Goal: Task Accomplishment & Management: Complete application form

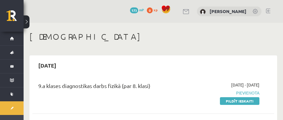
scroll to position [66, 0]
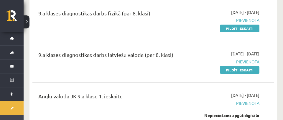
scroll to position [73, 0]
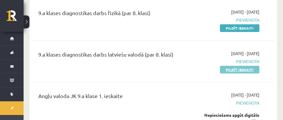
click at [228, 69] on link "Pildīt ieskaiti" at bounding box center [240, 70] width 40 height 8
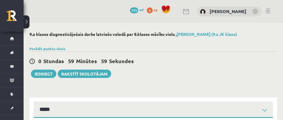
select select "**********"
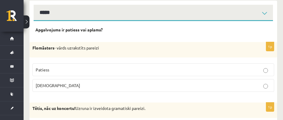
scroll to position [95, 0]
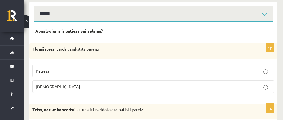
click at [53, 84] on p "[DEMOGRAPHIC_DATA]" at bounding box center [154, 86] width 236 height 6
click at [63, 69] on p "Patiess" at bounding box center [154, 71] width 236 height 6
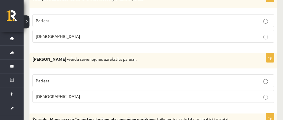
scroll to position [205, 0]
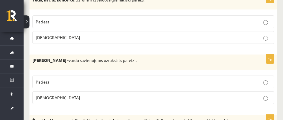
click at [60, 96] on p "[DEMOGRAPHIC_DATA]" at bounding box center [154, 97] width 236 height 6
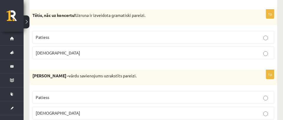
scroll to position [189, 0]
click at [68, 53] on p "Aplams" at bounding box center [154, 53] width 236 height 6
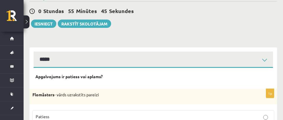
scroll to position [51, 0]
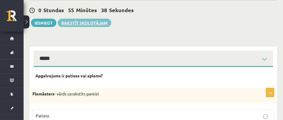
click at [78, 23] on link "Rakstīt skolotājam" at bounding box center [84, 23] width 53 height 8
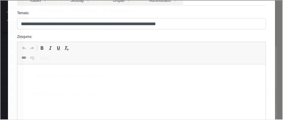
scroll to position [69, 0]
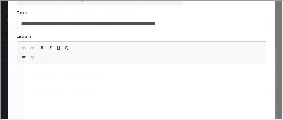
click at [61, 65] on html at bounding box center [141, 73] width 249 height 18
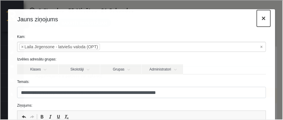
click at [265, 17] on button "×" at bounding box center [264, 17] width 14 height 17
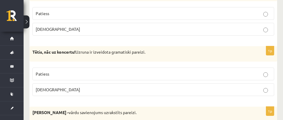
scroll to position [154, 0]
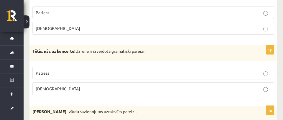
click at [99, 88] on p "Aplams" at bounding box center [154, 88] width 236 height 6
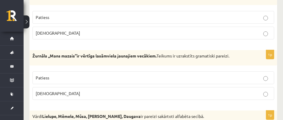
scroll to position [270, 0]
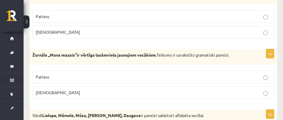
click at [79, 89] on label "Aplams" at bounding box center [153, 92] width 242 height 13
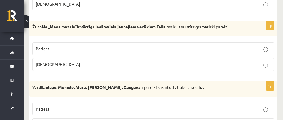
scroll to position [297, 0]
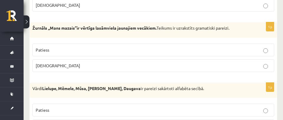
click at [71, 52] on p "Patiess" at bounding box center [154, 50] width 236 height 6
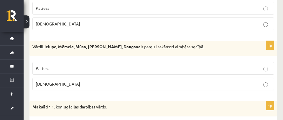
scroll to position [339, 0]
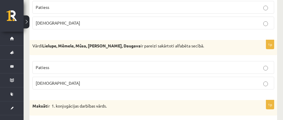
click at [60, 80] on p "Aplams" at bounding box center [154, 83] width 236 height 6
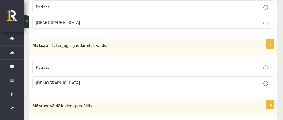
scroll to position [400, 0]
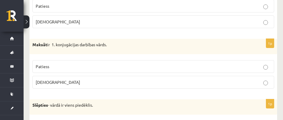
click at [57, 65] on p "Patiess" at bounding box center [154, 66] width 236 height 6
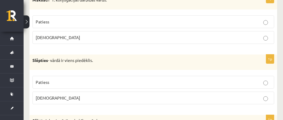
scroll to position [446, 0]
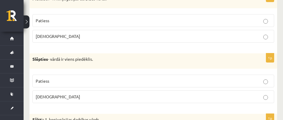
click at [56, 79] on p "Patiess" at bounding box center [154, 81] width 236 height 6
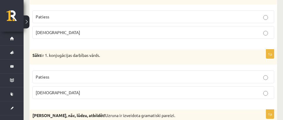
scroll to position [511, 0]
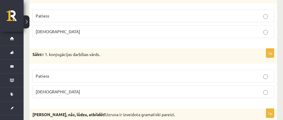
click at [63, 76] on p "Patiess" at bounding box center [154, 76] width 236 height 6
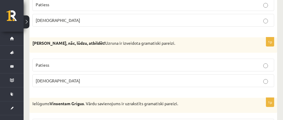
scroll to position [582, 0]
click at [75, 80] on p "Aplams" at bounding box center [154, 80] width 236 height 6
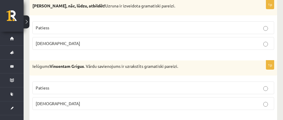
scroll to position [620, 0]
click at [78, 102] on p "Aplams" at bounding box center [154, 103] width 236 height 6
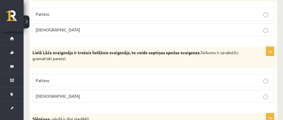
scroll to position [694, 0]
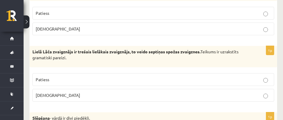
click at [125, 75] on label "Patiess" at bounding box center [153, 79] width 242 height 13
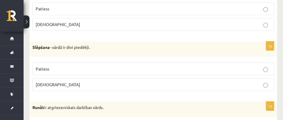
scroll to position [765, 0]
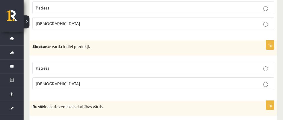
click at [58, 64] on label "Patiess" at bounding box center [153, 67] width 242 height 13
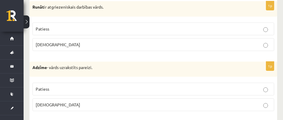
scroll to position [865, 0]
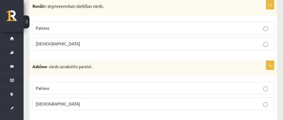
click at [54, 103] on p "Aplams" at bounding box center [154, 103] width 236 height 6
click at [66, 27] on p "Patiess" at bounding box center [154, 28] width 236 height 6
click at [63, 44] on p "Aplams" at bounding box center [154, 43] width 236 height 6
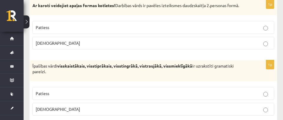
scroll to position [986, 0]
click at [62, 42] on p "Aplams" at bounding box center [154, 43] width 236 height 6
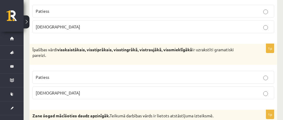
scroll to position [1003, 0]
click at [69, 92] on p "Aplams" at bounding box center [154, 92] width 236 height 6
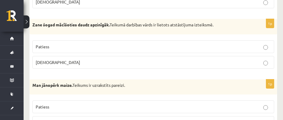
scroll to position [1094, 0]
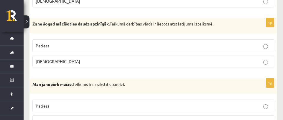
click at [60, 42] on label "Patiess" at bounding box center [153, 45] width 242 height 13
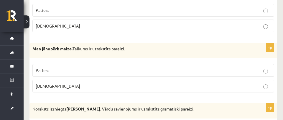
scroll to position [1130, 0]
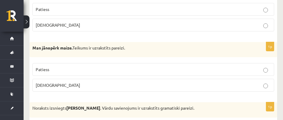
click at [74, 66] on p "Patiess" at bounding box center [154, 69] width 236 height 6
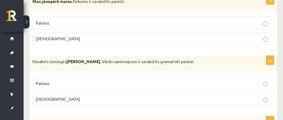
scroll to position [1176, 0]
click at [61, 81] on p "Patiess" at bounding box center [154, 83] width 236 height 6
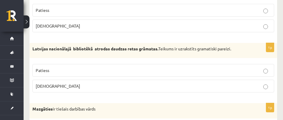
scroll to position [1251, 0]
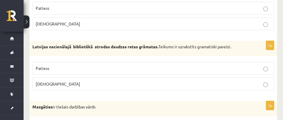
click at [65, 66] on p "Patiess" at bounding box center [154, 68] width 236 height 6
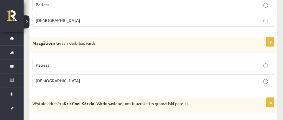
scroll to position [1316, 0]
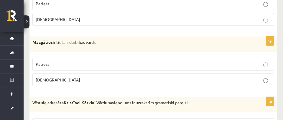
click at [64, 79] on p "Aplams" at bounding box center [154, 79] width 236 height 6
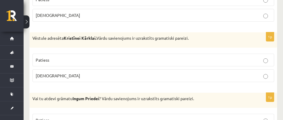
scroll to position [1380, 0]
click at [93, 59] on p "Patiess" at bounding box center [154, 60] width 236 height 6
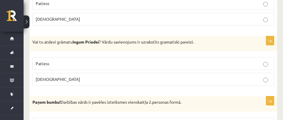
scroll to position [1438, 0]
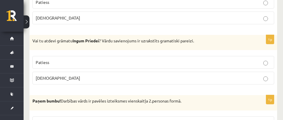
click at [94, 80] on p "Aplams" at bounding box center [154, 78] width 236 height 6
click at [84, 61] on p "Patiess" at bounding box center [154, 62] width 236 height 6
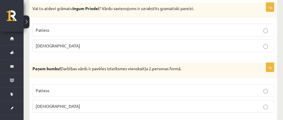
scroll to position [1470, 0]
click at [115, 42] on label "Aplams" at bounding box center [153, 45] width 242 height 13
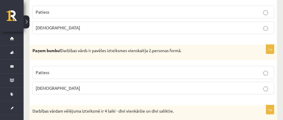
scroll to position [1489, 0]
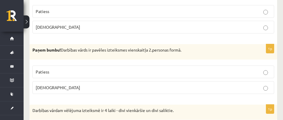
click at [108, 68] on label "Patiess" at bounding box center [153, 71] width 242 height 13
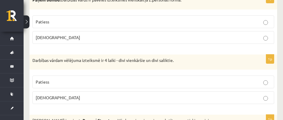
scroll to position [1540, 0]
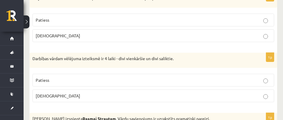
click at [79, 82] on p "Patiess" at bounding box center [154, 80] width 236 height 6
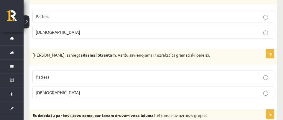
scroll to position [1607, 0]
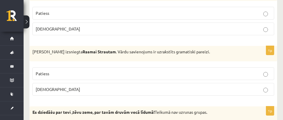
click at [79, 87] on p "Aplams" at bounding box center [154, 89] width 236 height 6
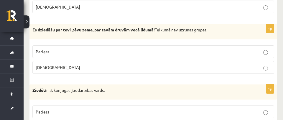
scroll to position [1689, 0]
click at [70, 68] on p "Aplams" at bounding box center [154, 67] width 236 height 6
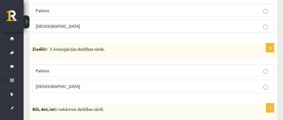
scroll to position [1730, 0]
click at [70, 68] on p "Patiess" at bounding box center [154, 70] width 236 height 6
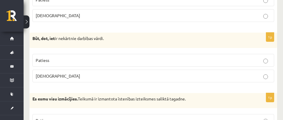
scroll to position [1807, 0]
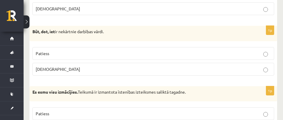
click at [106, 66] on p "Aplams" at bounding box center [154, 69] width 236 height 6
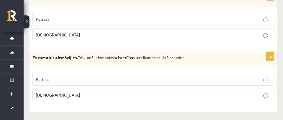
scroll to position [1843, 0]
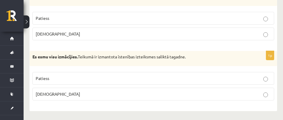
click at [108, 78] on p "Patiess" at bounding box center [154, 78] width 236 height 6
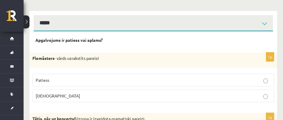
scroll to position [0, 0]
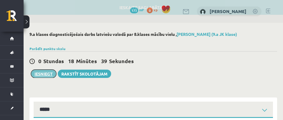
click at [37, 73] on button "Iesniegt" at bounding box center [43, 73] width 25 height 8
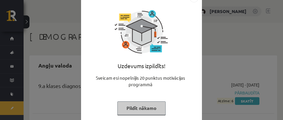
scroll to position [27, 0]
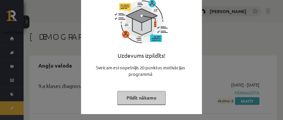
click at [141, 99] on button "Pildīt nākamo" at bounding box center [141, 98] width 48 height 14
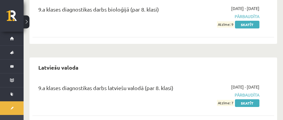
scroll to position [155, 0]
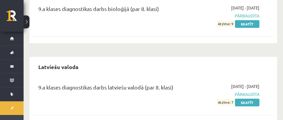
click at [117, 101] on div "9.a klases diagnostikas darbs latviešu valodā (par 8. klasi)" at bounding box center [111, 94] width 154 height 22
click at [251, 103] on link "Skatīt" at bounding box center [247, 102] width 25 height 8
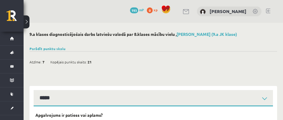
select select "**********"
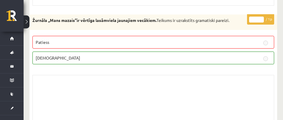
scroll to position [497, 0]
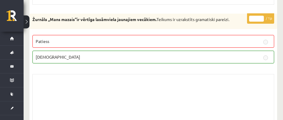
click at [137, 80] on div "Skolotāja pielikums" at bounding box center [153, 103] width 242 height 59
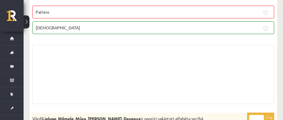
scroll to position [526, 0]
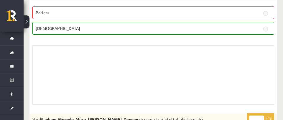
click at [114, 90] on div "Skolotāja pielikums" at bounding box center [153, 74] width 242 height 59
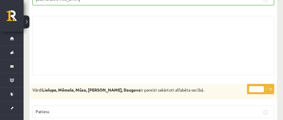
scroll to position [556, 0]
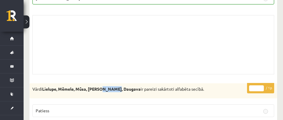
click at [75, 53] on div "Skolotāja pielikums" at bounding box center [153, 44] width 242 height 59
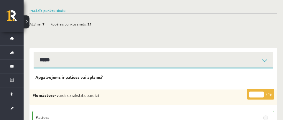
scroll to position [0, 0]
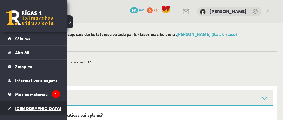
click at [22, 106] on span "[DEMOGRAPHIC_DATA]" at bounding box center [38, 107] width 46 height 5
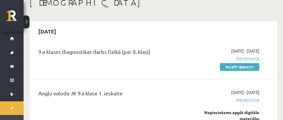
scroll to position [35, 0]
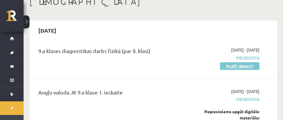
click at [236, 66] on link "Pildīt ieskaiti" at bounding box center [240, 66] width 40 height 8
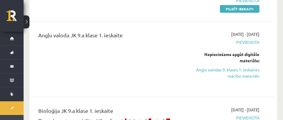
scroll to position [92, 0]
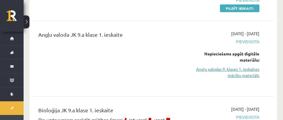
click at [223, 69] on link "Angļu valodas 9. klases 1. ieskaites mācību materiāls" at bounding box center [226, 72] width 68 height 12
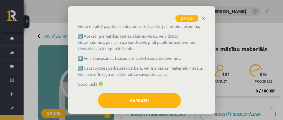
scroll to position [95, 0]
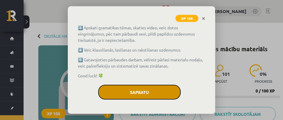
click at [136, 93] on button "Sapratu" at bounding box center [139, 91] width 83 height 15
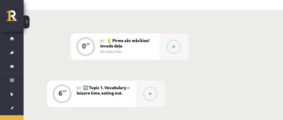
scroll to position [126, 0]
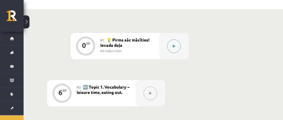
click at [172, 45] on button at bounding box center [174, 46] width 14 height 14
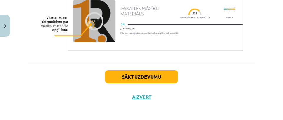
scroll to position [518, 0]
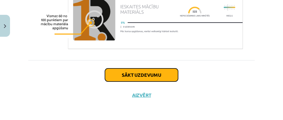
click at [151, 78] on button "Sākt uzdevumu" at bounding box center [141, 74] width 73 height 13
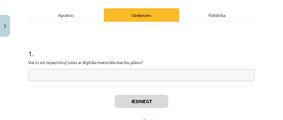
scroll to position [79, 0]
click at [151, 76] on input "text" at bounding box center [141, 74] width 227 height 12
type input "*"
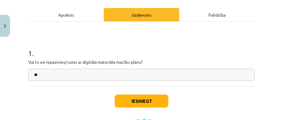
type input "**"
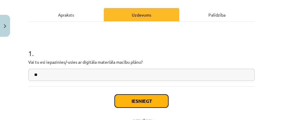
click at [150, 99] on button "Iesniegt" at bounding box center [142, 100] width 54 height 13
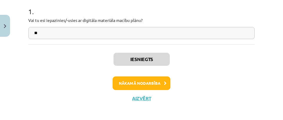
scroll to position [121, 0]
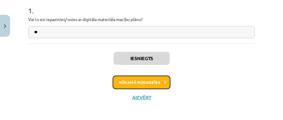
click at [156, 79] on button "Nākamā nodarbība" at bounding box center [142, 82] width 58 height 14
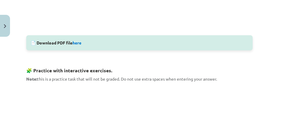
scroll to position [272, 1]
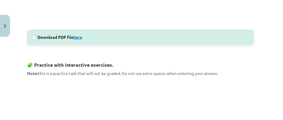
click at [79, 37] on link "here" at bounding box center [78, 36] width 9 height 5
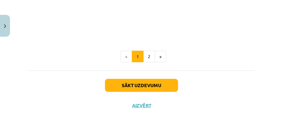
scroll to position [469, 0]
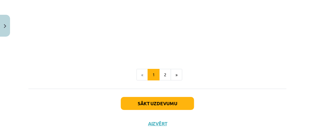
scroll to position [376, 0]
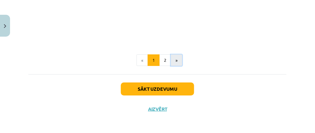
click at [177, 55] on button "»" at bounding box center [177, 60] width 12 height 12
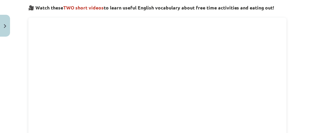
scroll to position [289, 0]
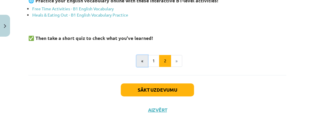
click at [140, 57] on button "«" at bounding box center [142, 61] width 12 height 12
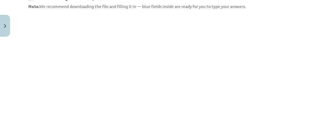
scroll to position [105, 0]
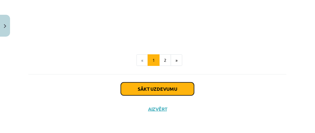
click at [145, 88] on button "Sākt uzdevumu" at bounding box center [157, 88] width 73 height 13
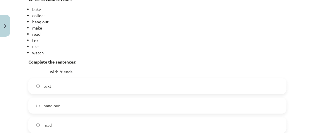
scroll to position [152, 0]
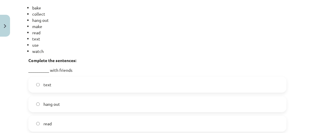
click at [117, 98] on label "hang out" at bounding box center [157, 104] width 257 height 15
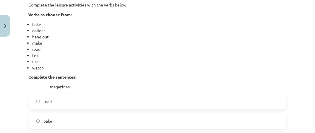
scroll to position [316, 0]
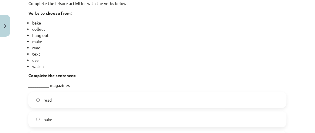
click at [112, 99] on label "read" at bounding box center [157, 99] width 257 height 15
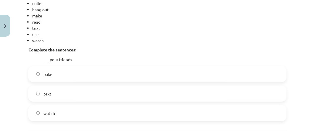
scroll to position [521, 0]
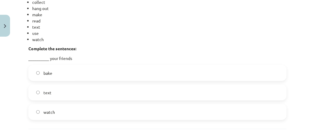
click at [94, 94] on label "text" at bounding box center [157, 92] width 257 height 15
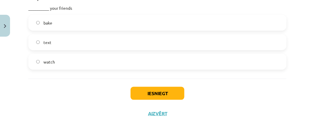
scroll to position [576, 0]
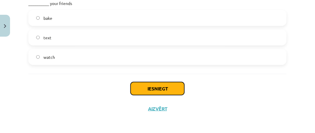
click at [174, 85] on button "Iesniegt" at bounding box center [157, 88] width 54 height 13
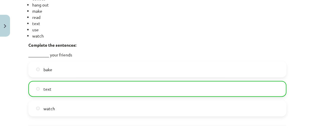
scroll to position [594, 0]
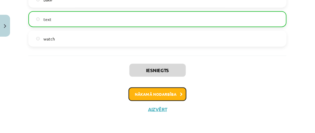
click at [150, 95] on button "Nākamā nodarbība" at bounding box center [157, 94] width 58 height 14
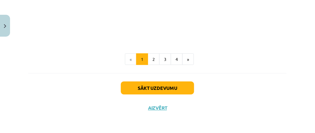
scroll to position [643, 0]
click at [154, 58] on button "2" at bounding box center [154, 59] width 12 height 12
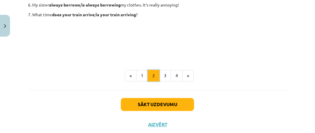
scroll to position [181, 0]
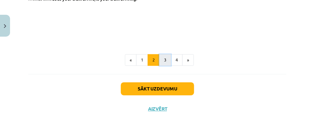
click at [163, 58] on button "3" at bounding box center [165, 60] width 12 height 12
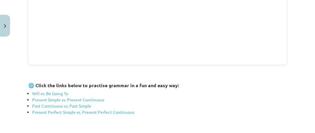
scroll to position [287, 0]
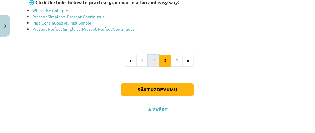
click at [155, 57] on button "2" at bounding box center [154, 61] width 12 height 12
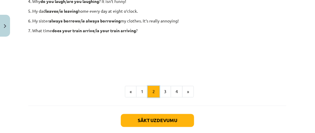
scroll to position [181, 0]
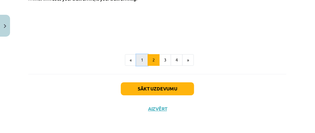
click at [141, 57] on button "1" at bounding box center [142, 60] width 12 height 12
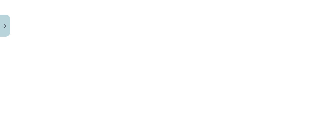
scroll to position [769, 0]
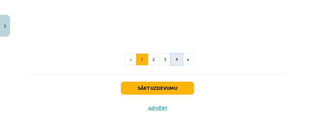
click at [181, 58] on button "4" at bounding box center [177, 59] width 12 height 12
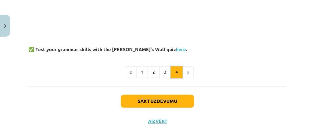
scroll to position [225, 0]
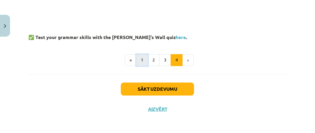
click at [140, 61] on button "1" at bounding box center [142, 60] width 12 height 12
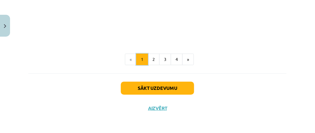
scroll to position [769, 0]
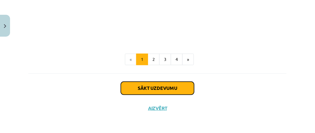
click at [143, 85] on button "Sākt uzdevumu" at bounding box center [157, 87] width 73 height 13
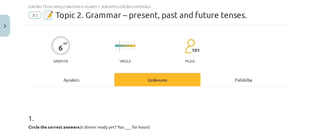
scroll to position [0, 0]
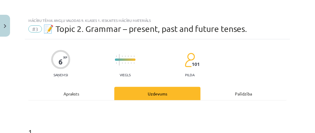
click at [36, 29] on span "#3" at bounding box center [35, 28] width 14 height 7
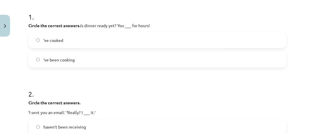
scroll to position [116, 0]
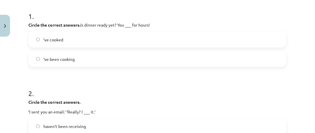
click at [71, 56] on span "’ve been cooking" at bounding box center [58, 59] width 31 height 6
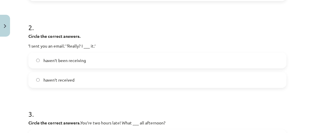
scroll to position [182, 0]
click at [75, 61] on span "haven’t been receiving" at bounding box center [64, 60] width 43 height 6
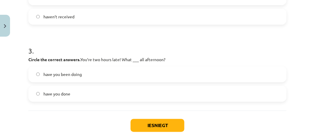
scroll to position [251, 0]
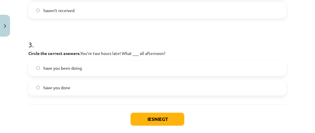
click at [76, 69] on span "have you been doing" at bounding box center [62, 68] width 38 height 6
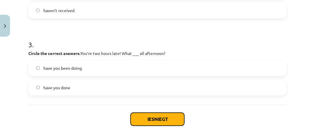
click at [156, 119] on button "Iesniegt" at bounding box center [157, 118] width 54 height 13
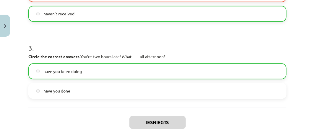
scroll to position [246, 0]
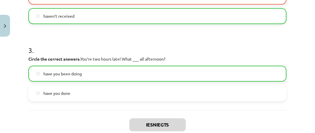
click at [86, 10] on label "haven’t received" at bounding box center [157, 16] width 257 height 15
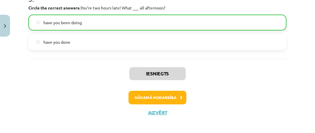
scroll to position [300, 0]
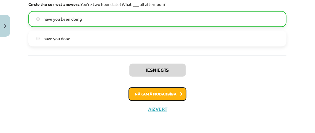
click at [148, 92] on button "Nākamā nodarbība" at bounding box center [157, 94] width 58 height 14
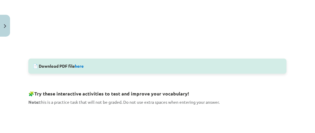
scroll to position [248, 0]
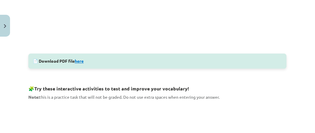
click at [79, 60] on link "here" at bounding box center [79, 60] width 9 height 5
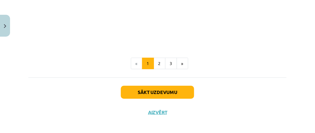
scroll to position [376, 0]
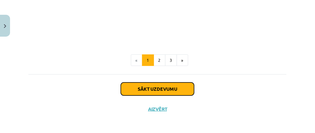
click at [178, 87] on button "Sākt uzdevumu" at bounding box center [157, 88] width 73 height 13
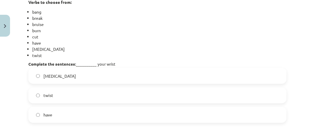
scroll to position [164, 0]
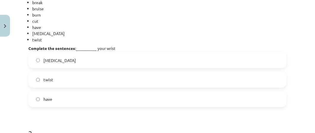
click at [74, 63] on label "[MEDICAL_DATA]" at bounding box center [157, 60] width 257 height 15
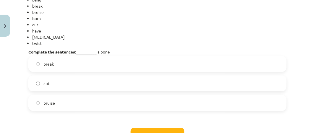
scroll to position [326, 0]
click at [73, 66] on label "break" at bounding box center [157, 63] width 257 height 15
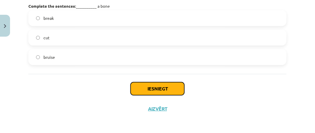
click at [154, 88] on button "Iesniegt" at bounding box center [157, 88] width 54 height 13
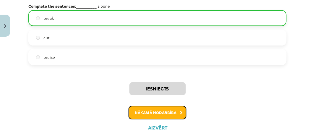
click at [164, 116] on button "Nākamā nodarbība" at bounding box center [157, 113] width 58 height 14
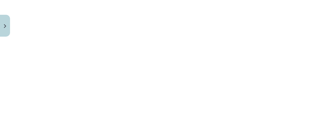
scroll to position [130, 0]
